Goal: Transaction & Acquisition: Purchase product/service

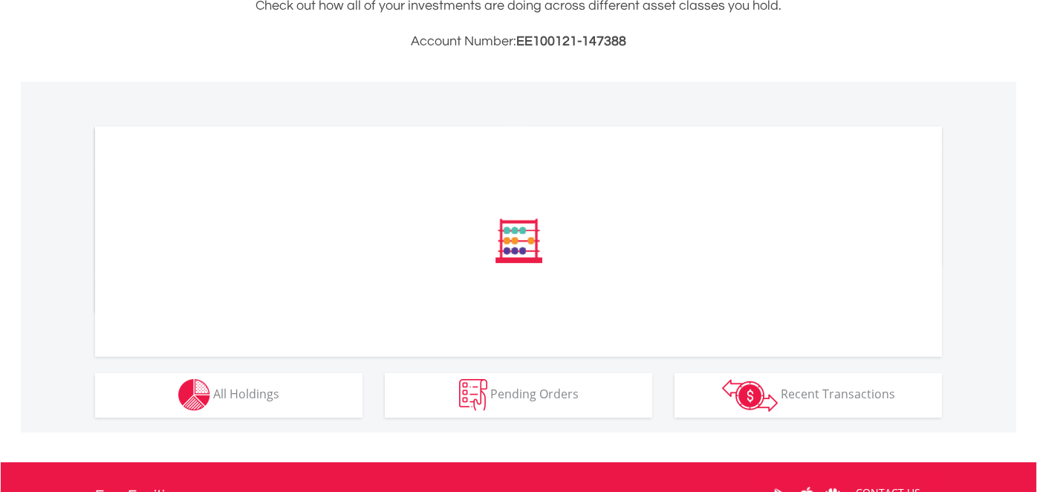
scroll to position [446, 0]
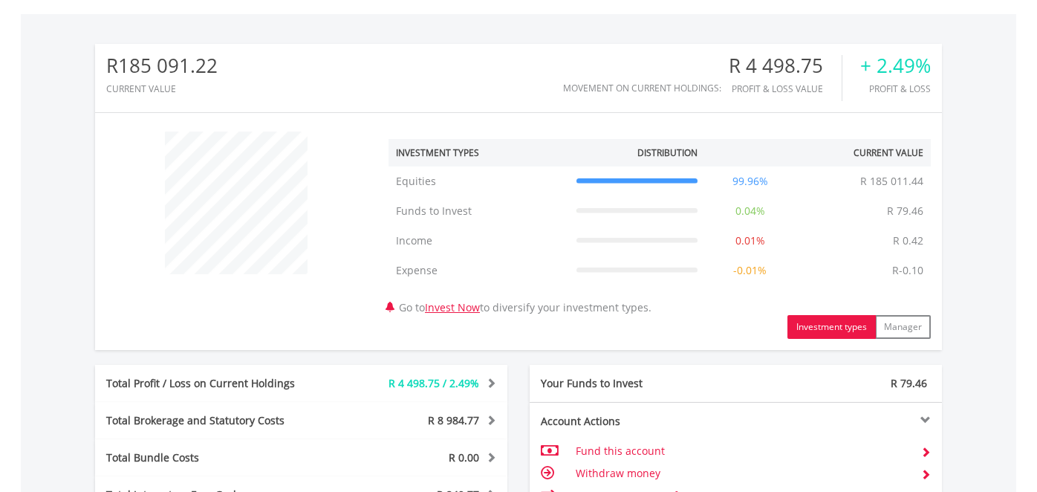
click at [268, 330] on div "﻿ Investment Types Distribution Current Value Show All Equities Equities R 185 …" at bounding box center [518, 231] width 847 height 215
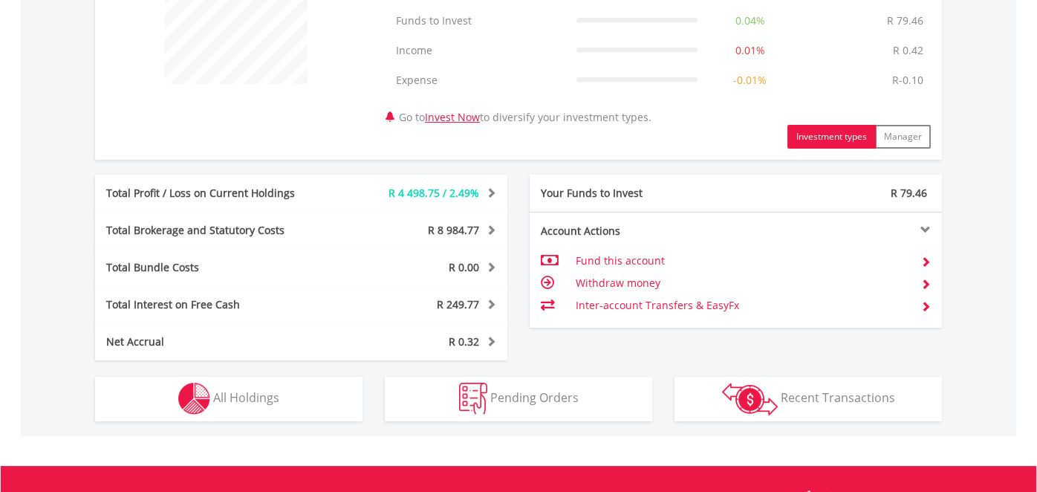
scroll to position [668, 0]
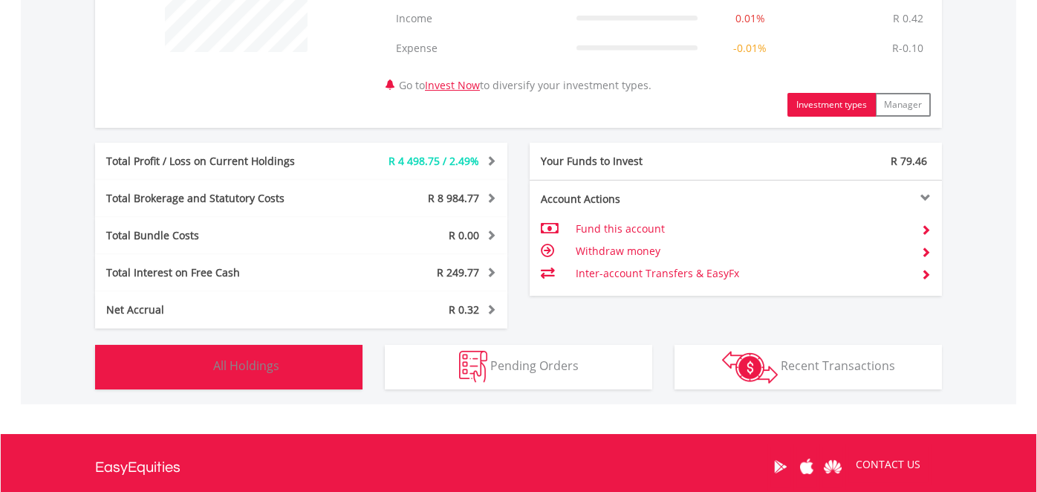
click at [304, 372] on button "Holdings All Holdings" at bounding box center [228, 367] width 267 height 45
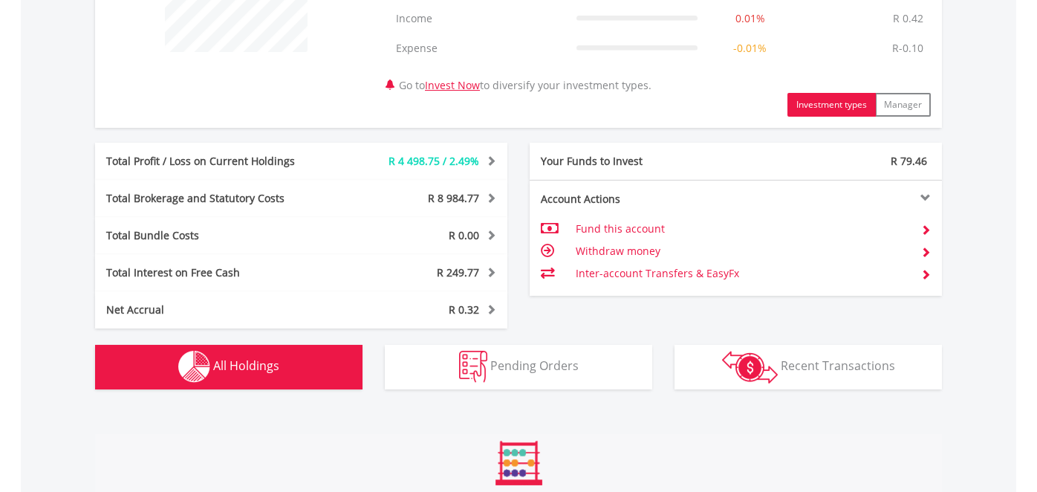
scroll to position [1100, 0]
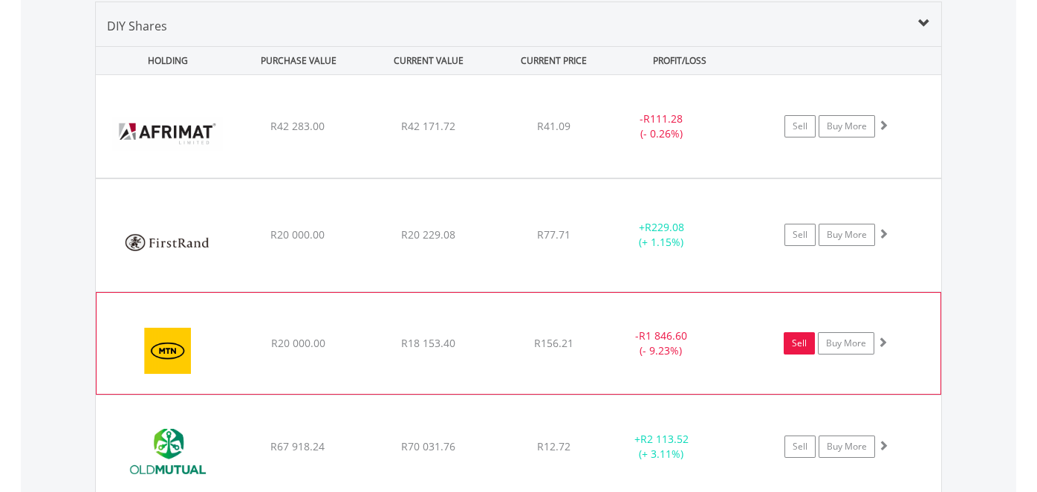
click at [802, 339] on link "Sell" at bounding box center [798, 343] width 31 height 22
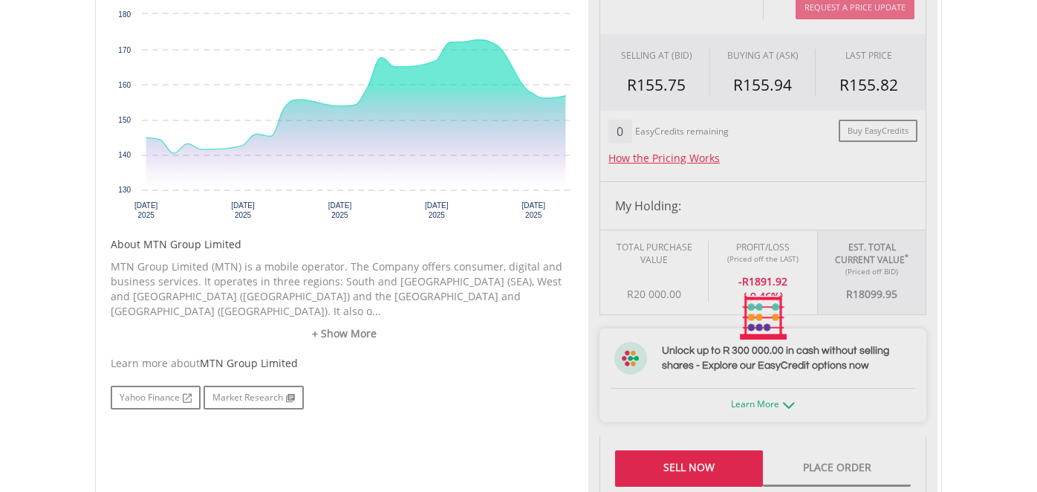
type input "********"
type input "******"
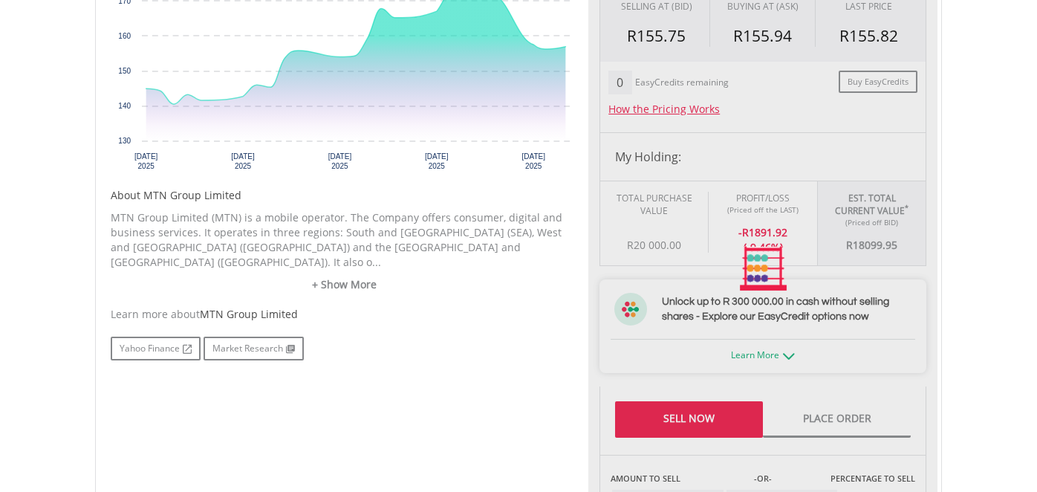
scroll to position [593, 0]
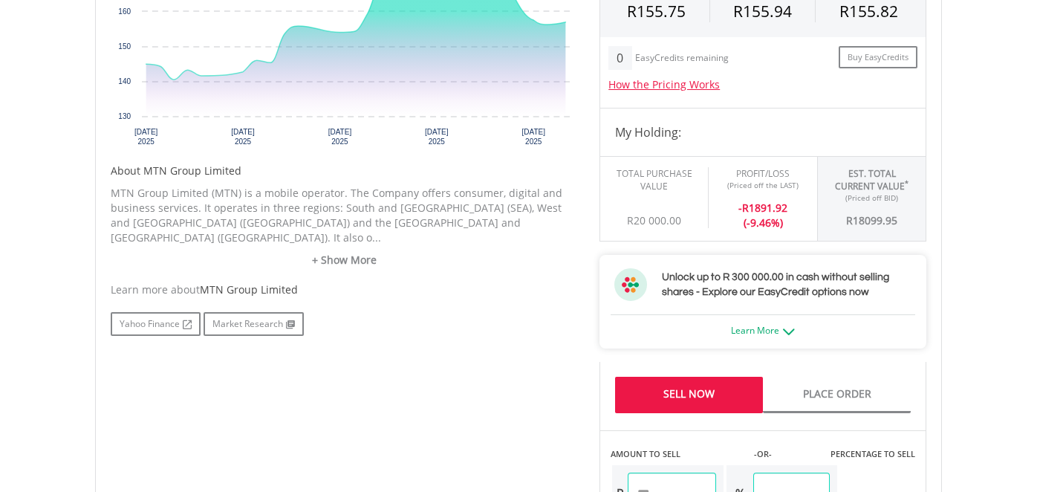
click at [728, 391] on link "Sell Now" at bounding box center [689, 394] width 148 height 36
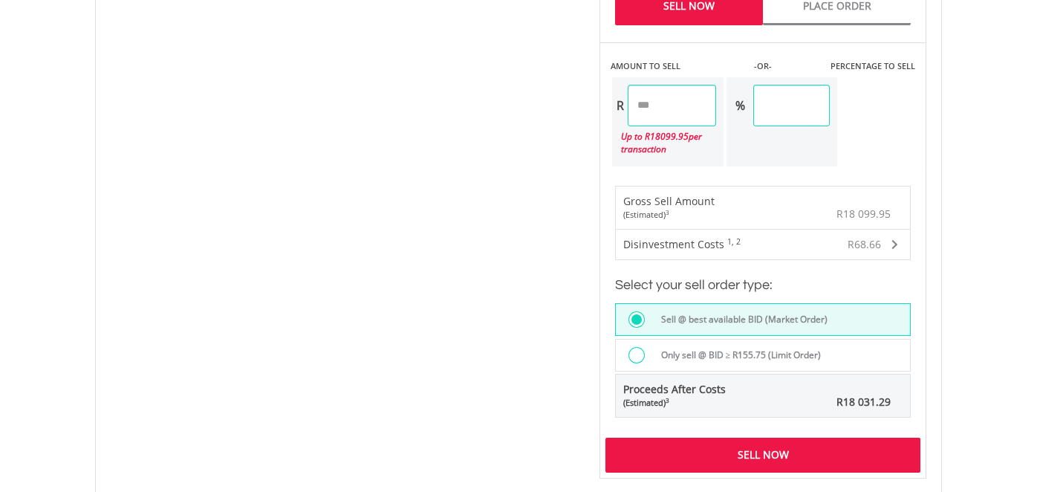
scroll to position [1114, 0]
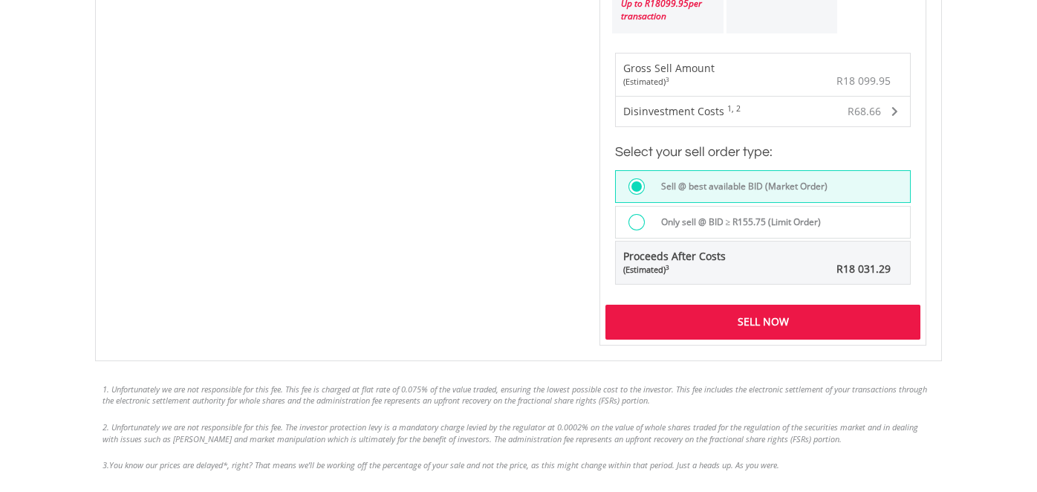
click at [805, 320] on div "Sell Now" at bounding box center [762, 321] width 315 height 34
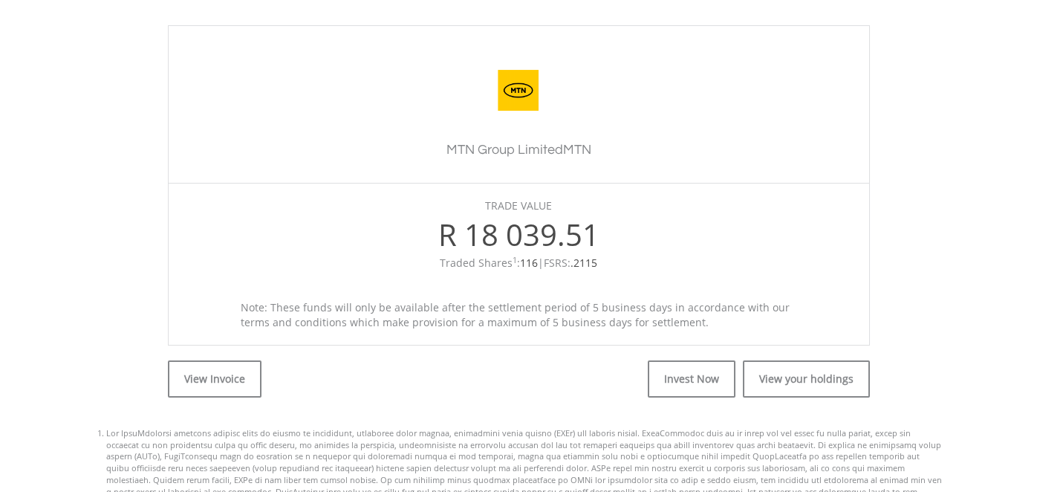
scroll to position [446, 0]
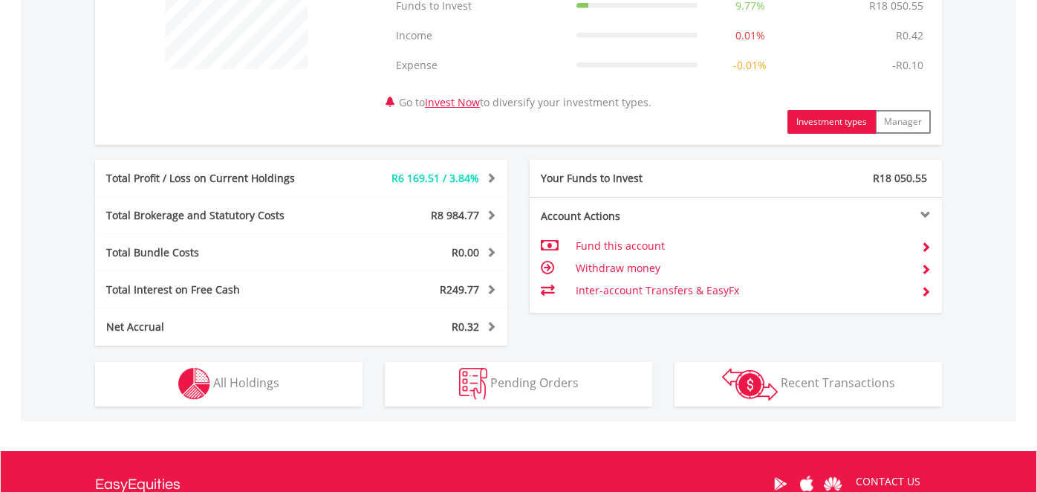
scroll to position [743, 0]
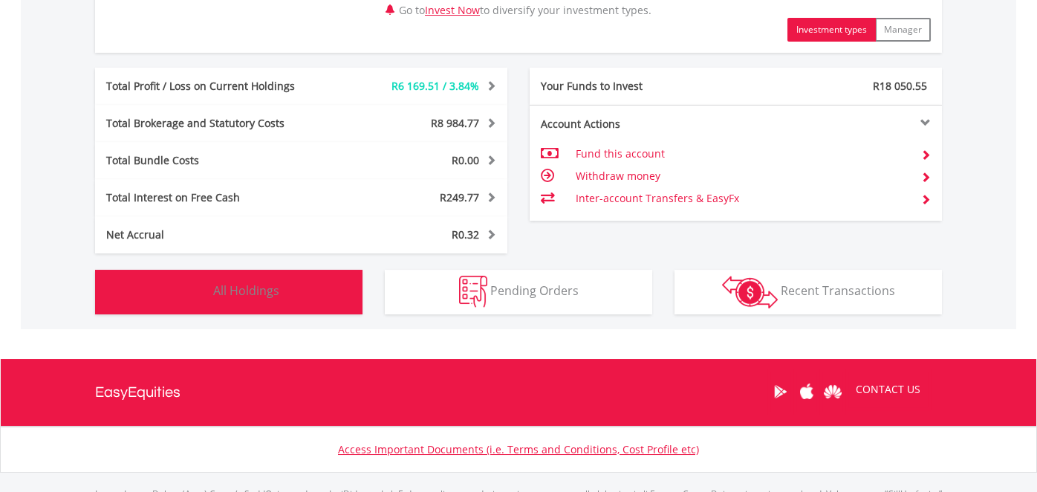
click at [283, 287] on button "Holdings All Holdings" at bounding box center [228, 292] width 267 height 45
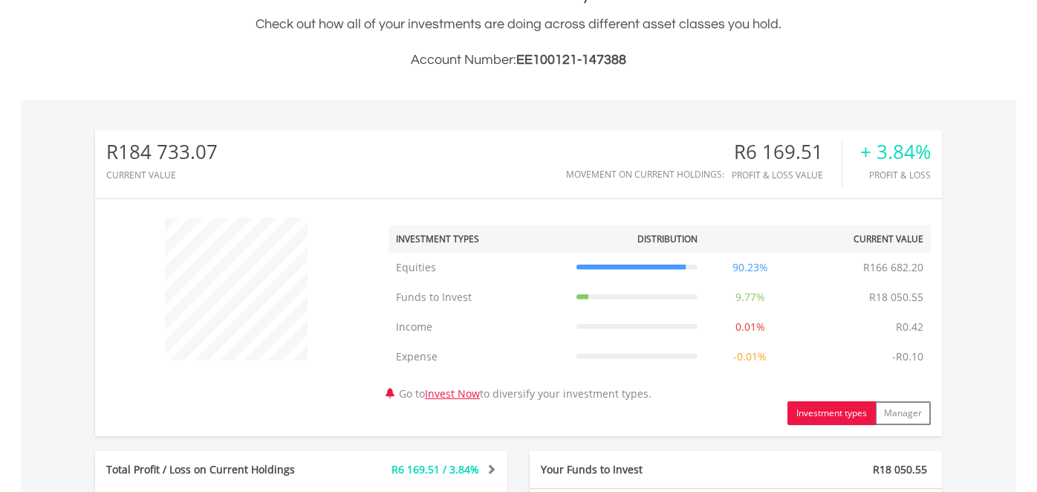
scroll to position [357, 0]
